Goal: Information Seeking & Learning: Find specific fact

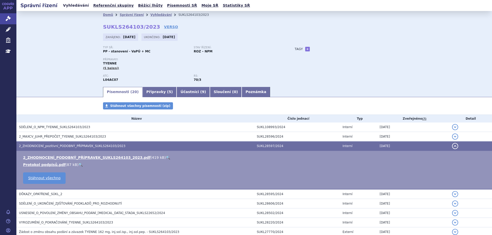
click at [81, 6] on link "Vyhledávání" at bounding box center [75, 5] width 29 height 7
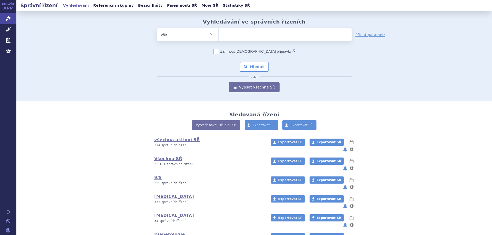
click at [223, 40] on span at bounding box center [285, 34] width 133 height 13
click at [219, 40] on select at bounding box center [218, 34] width 0 height 13
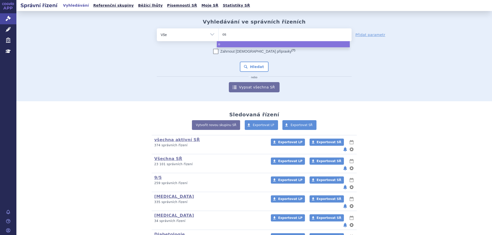
type input "ose"
type input "osenv"
type input "osenve"
type input "osenvelt"
select select "osenvelt"
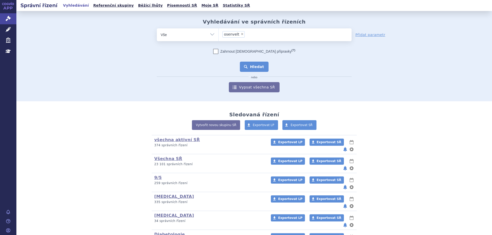
click at [251, 68] on button "Hledat" at bounding box center [254, 67] width 29 height 10
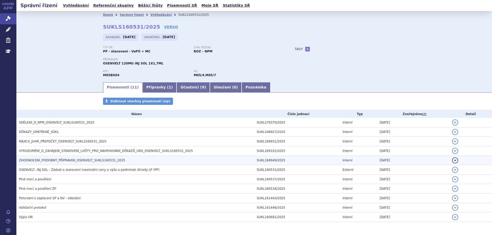
click at [41, 161] on span "ZHODNOCENÍ_PODOBNÝ_PŘÍPRAVEK_OSENVELT_SUKLS160531_2025" at bounding box center [72, 161] width 106 height 4
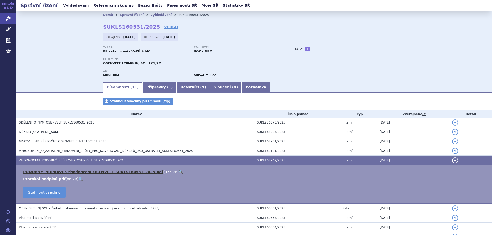
click at [51, 173] on link "PODOBNÝ PŘÍPRAVEK zhodnocení_OSENVELT_SUKLS160531_2025.pdf" at bounding box center [93, 172] width 140 height 4
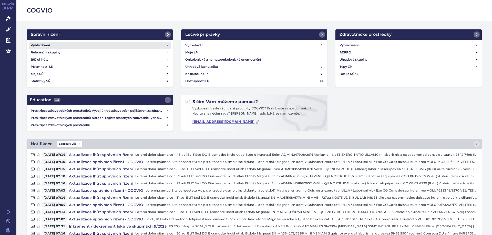
click at [48, 42] on link "Vyhledávání" at bounding box center [100, 45] width 142 height 7
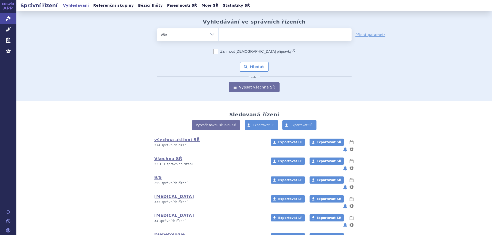
click at [202, 38] on select "Vše Spisová značka Typ SŘ Přípravek/SUKL kód Účastník/Držitel" at bounding box center [187, 34] width 61 height 12
select select "filter-atc-group"
click at [157, 28] on select "Vše Spisová značka Typ SŘ Přípravek/SUKL kód Účastník/Držitel" at bounding box center [187, 34] width 61 height 12
click at [247, 37] on ul at bounding box center [285, 33] width 133 height 11
click at [219, 37] on select at bounding box center [218, 34] width 0 height 13
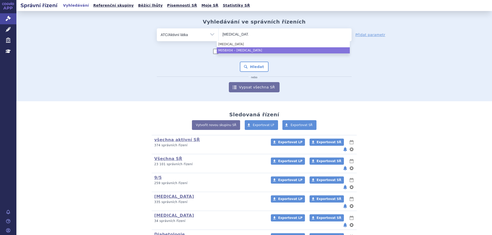
type input "denosumab"
select select "M05BX04"
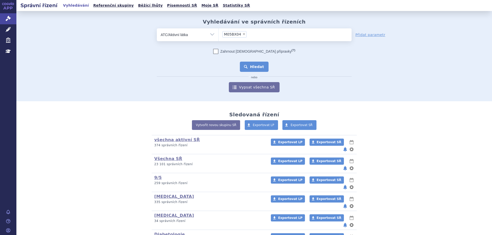
click at [248, 65] on button "Hledat" at bounding box center [254, 67] width 29 height 10
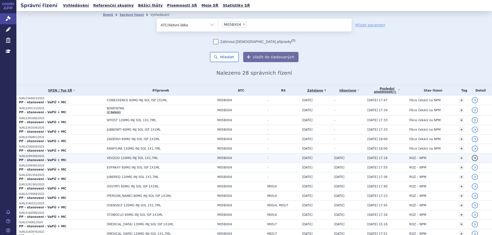
scroll to position [102, 0]
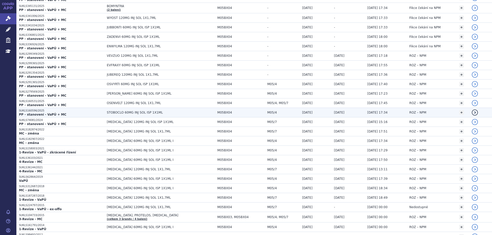
click at [34, 113] on strong "PP - stanovení - VaPÚ + MC" at bounding box center [42, 115] width 47 height 4
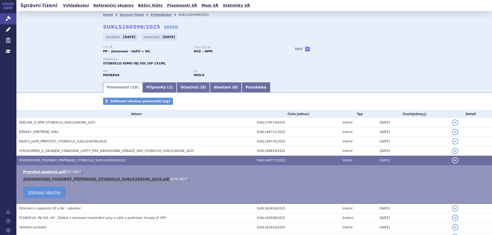
click at [54, 179] on link "ZHODNOCENÍ_PODOBNÝ_PŘÍPRAVEK_STOBOCLO_SUKLS160596_2025.pdf" at bounding box center [96, 179] width 147 height 4
click at [67, 6] on link "Vyhledávání" at bounding box center [75, 5] width 29 height 7
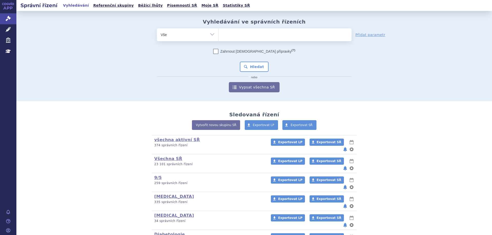
click at [264, 38] on ul at bounding box center [285, 33] width 133 height 11
click at [219, 38] on select at bounding box center [218, 34] width 0 height 13
type input "ke"
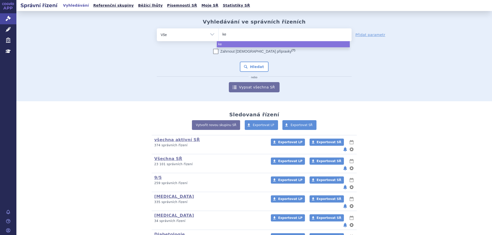
type input "key"
type input "keyt"
type input "keytru"
type input "[MEDICAL_DATA]"
select select "[MEDICAL_DATA]"
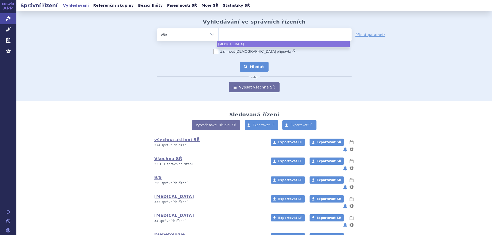
click at [246, 70] on button "Hledat" at bounding box center [254, 67] width 29 height 10
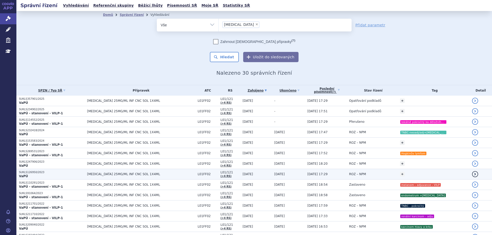
scroll to position [26, 0]
